Goal: Check status

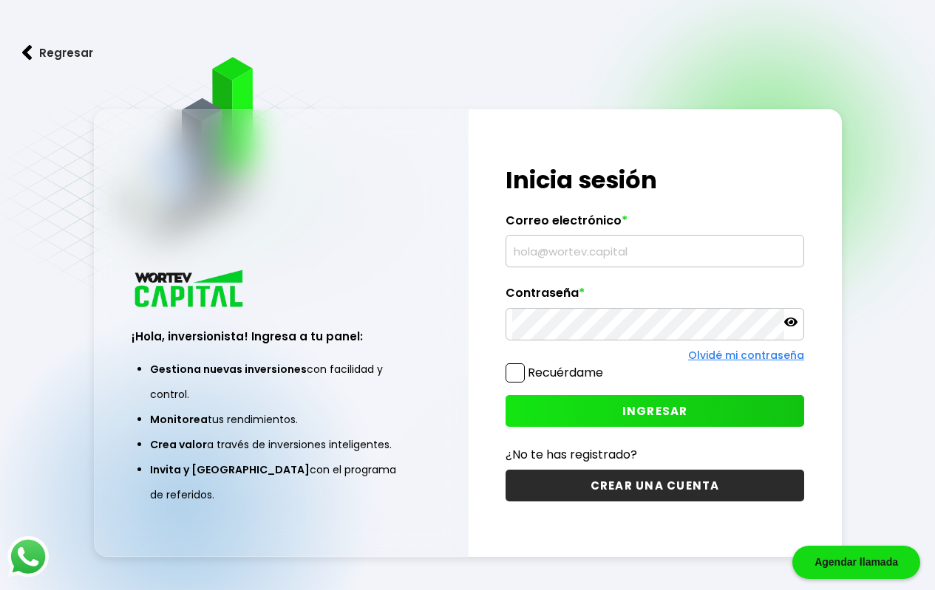
type input "[EMAIL_ADDRESS][DOMAIN_NAME]"
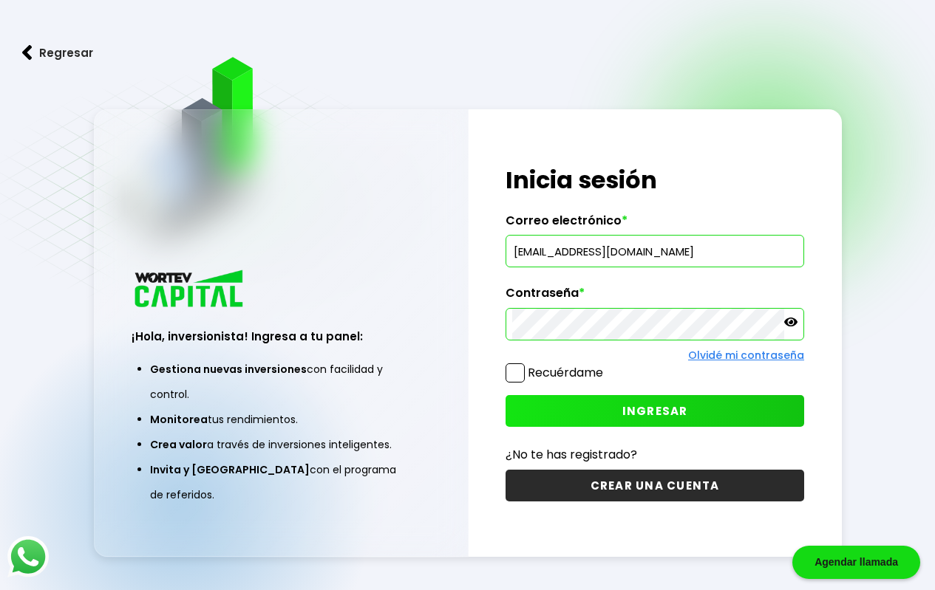
click at [694, 408] on button "INGRESAR" at bounding box center [654, 411] width 299 height 32
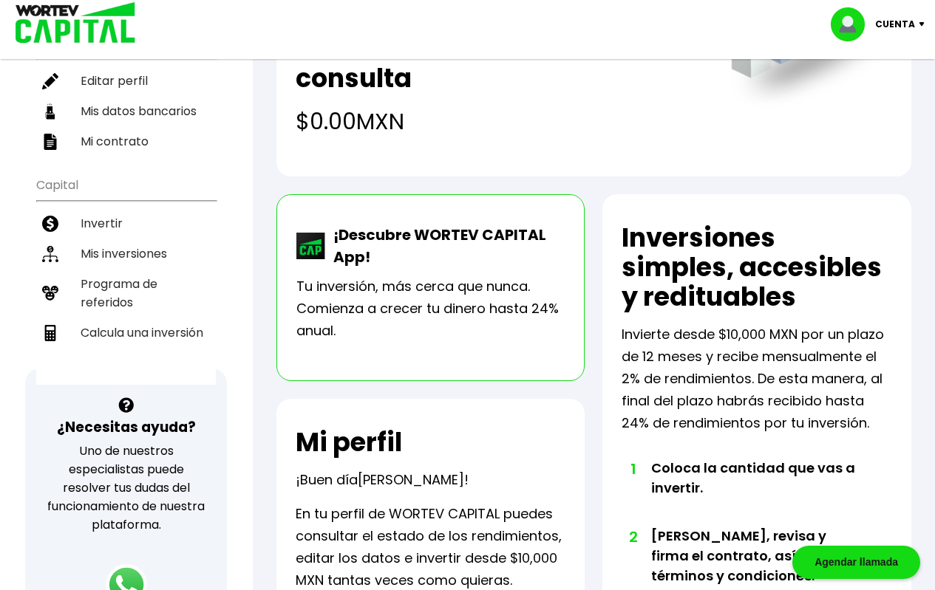
scroll to position [246, 0]
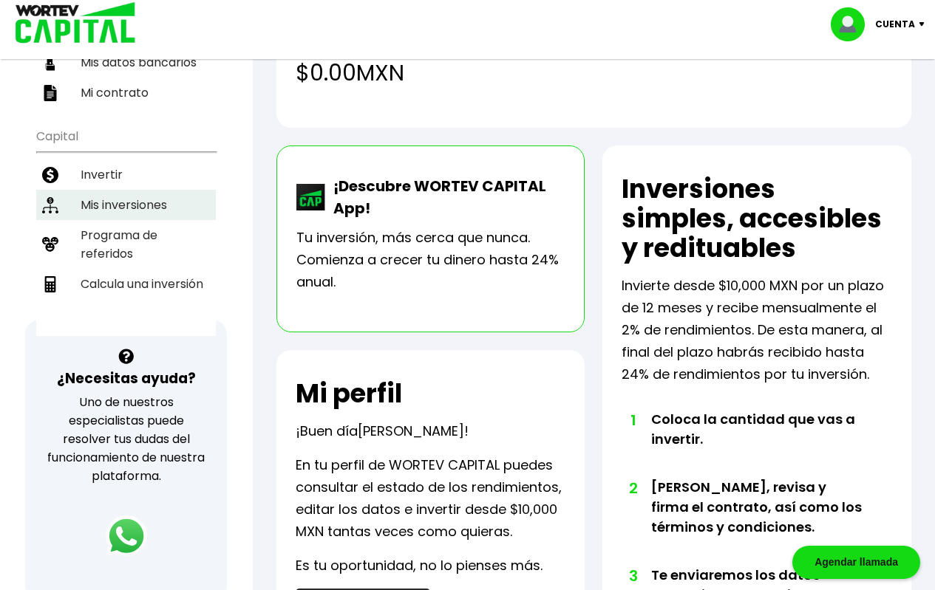
click at [154, 202] on li "Mis inversiones" at bounding box center [126, 205] width 180 height 30
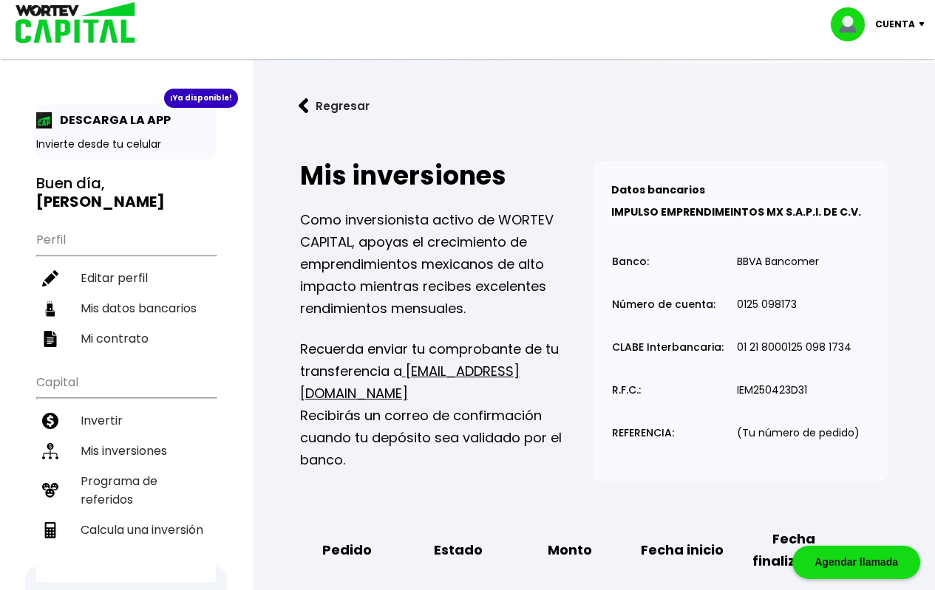
click at [326, 103] on button "Regresar" at bounding box center [333, 105] width 115 height 39
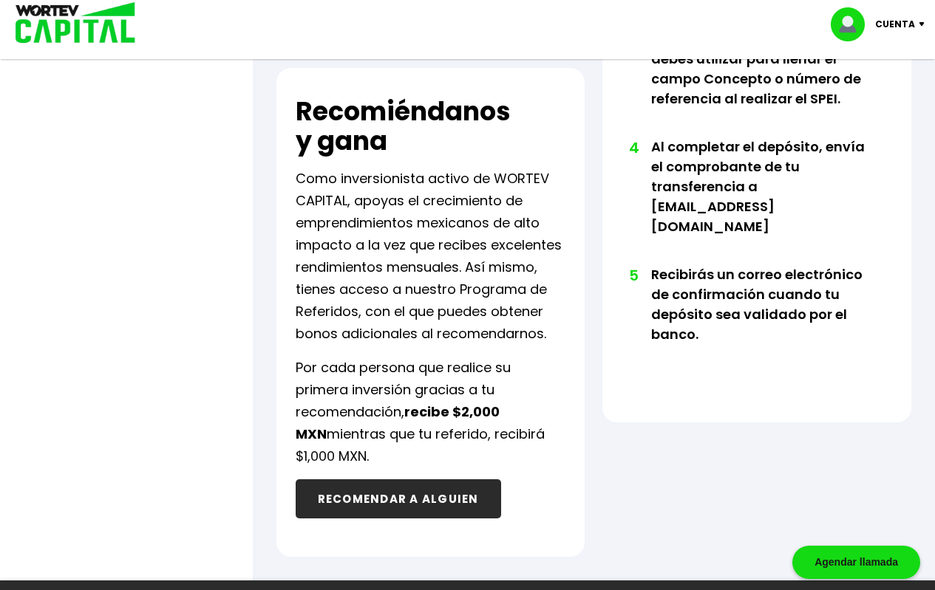
scroll to position [967, 0]
